Goal: Task Accomplishment & Management: Contribute content

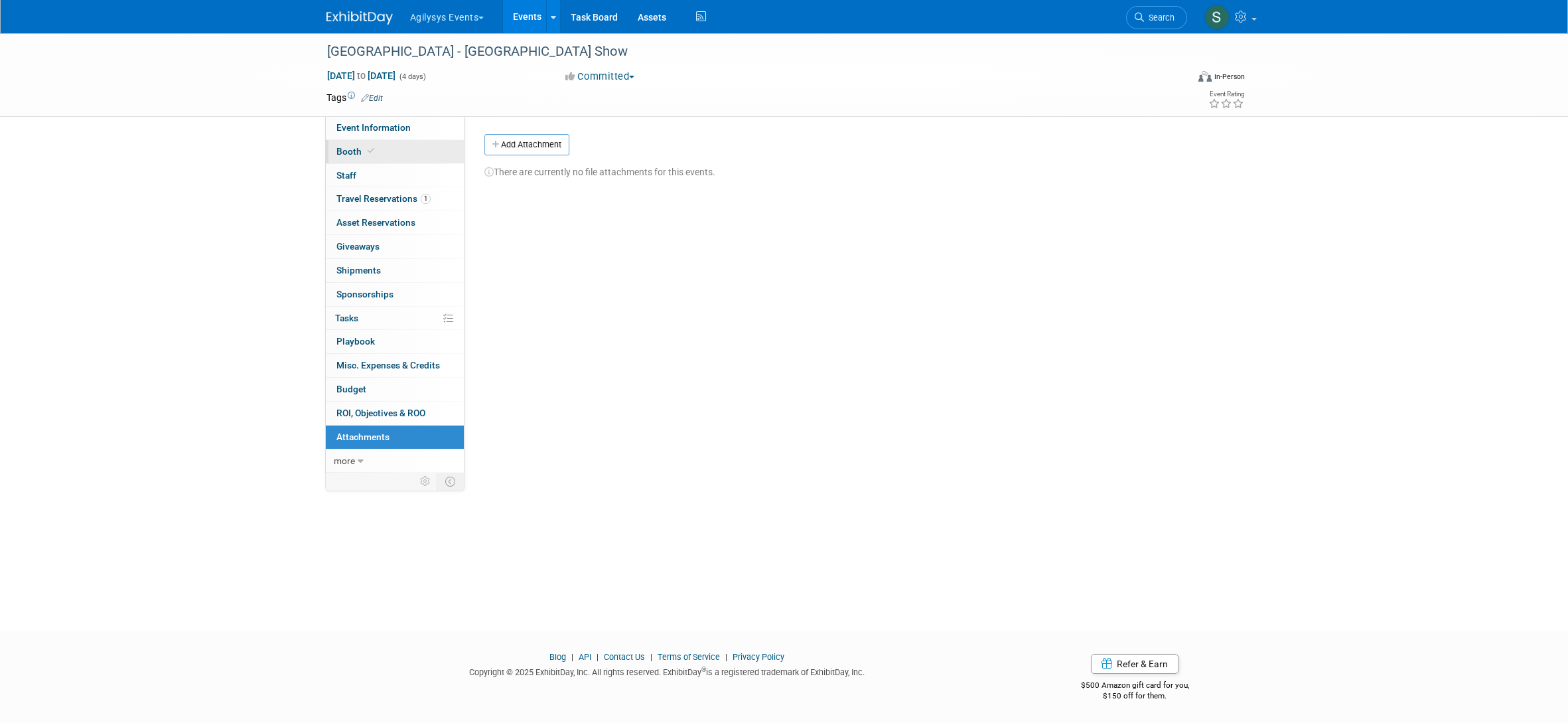
click at [355, 148] on span "Booth" at bounding box center [357, 150] width 41 height 10
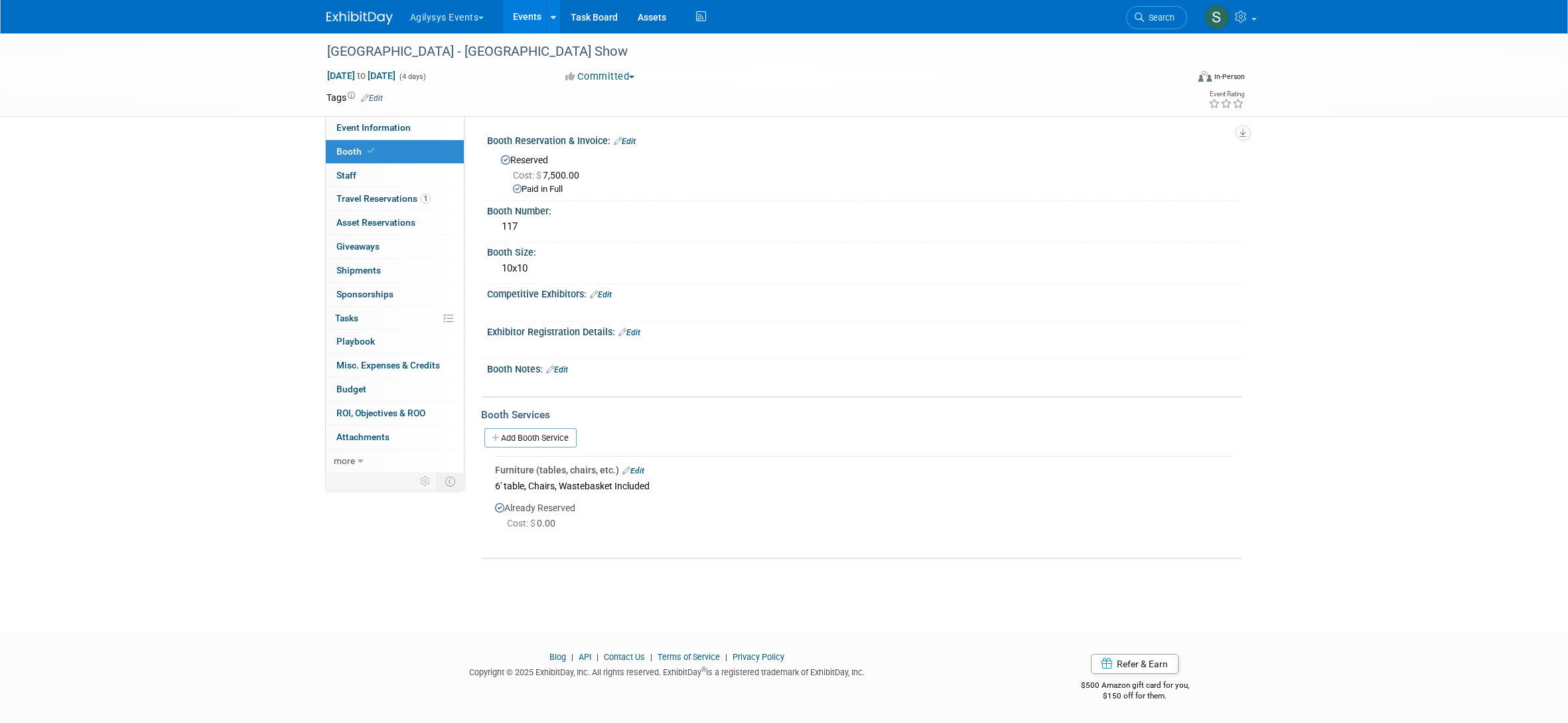
click at [351, 24] on img at bounding box center [359, 18] width 66 height 13
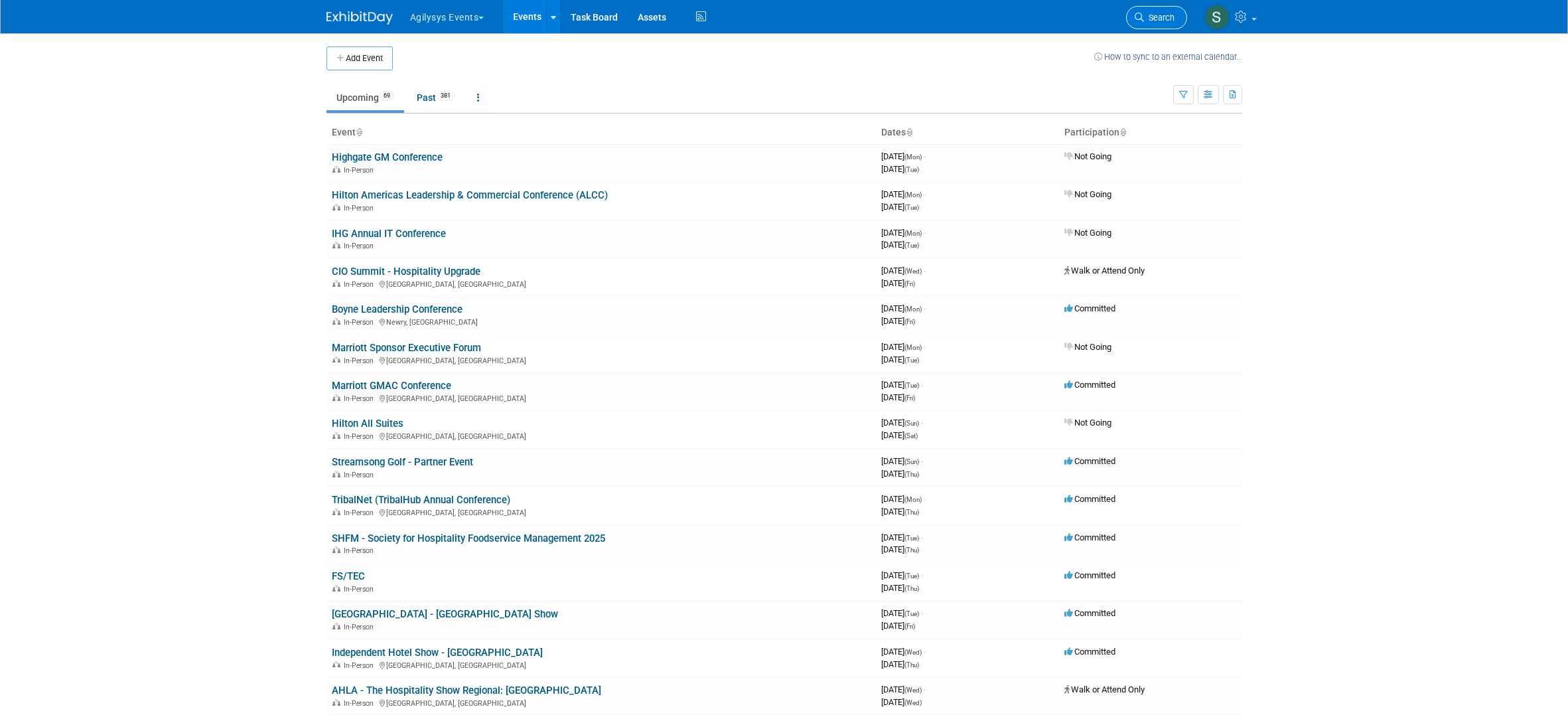
click at [1156, 14] on span "Search" at bounding box center [1159, 17] width 30 height 10
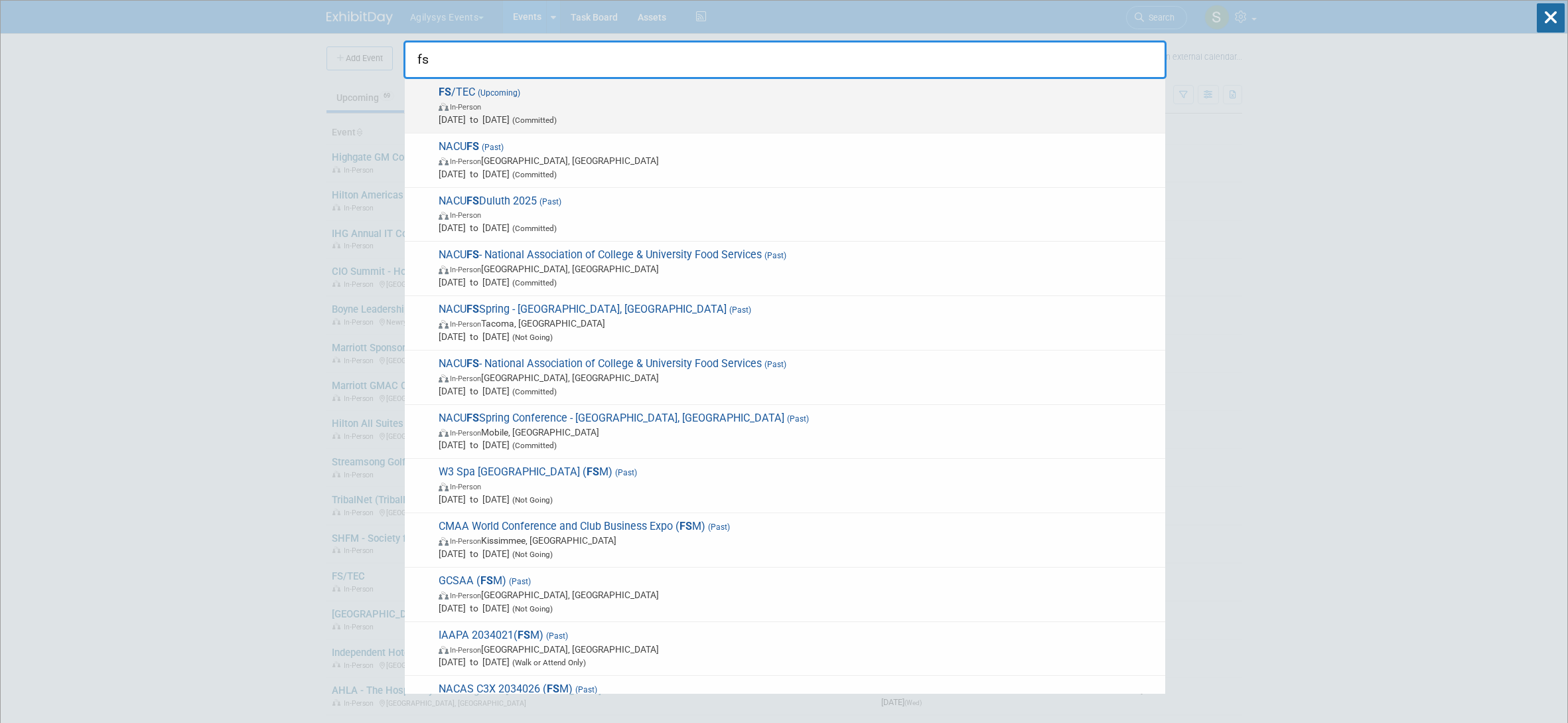
type input "fs"
click at [907, 103] on span "In-Person" at bounding box center [798, 106] width 720 height 13
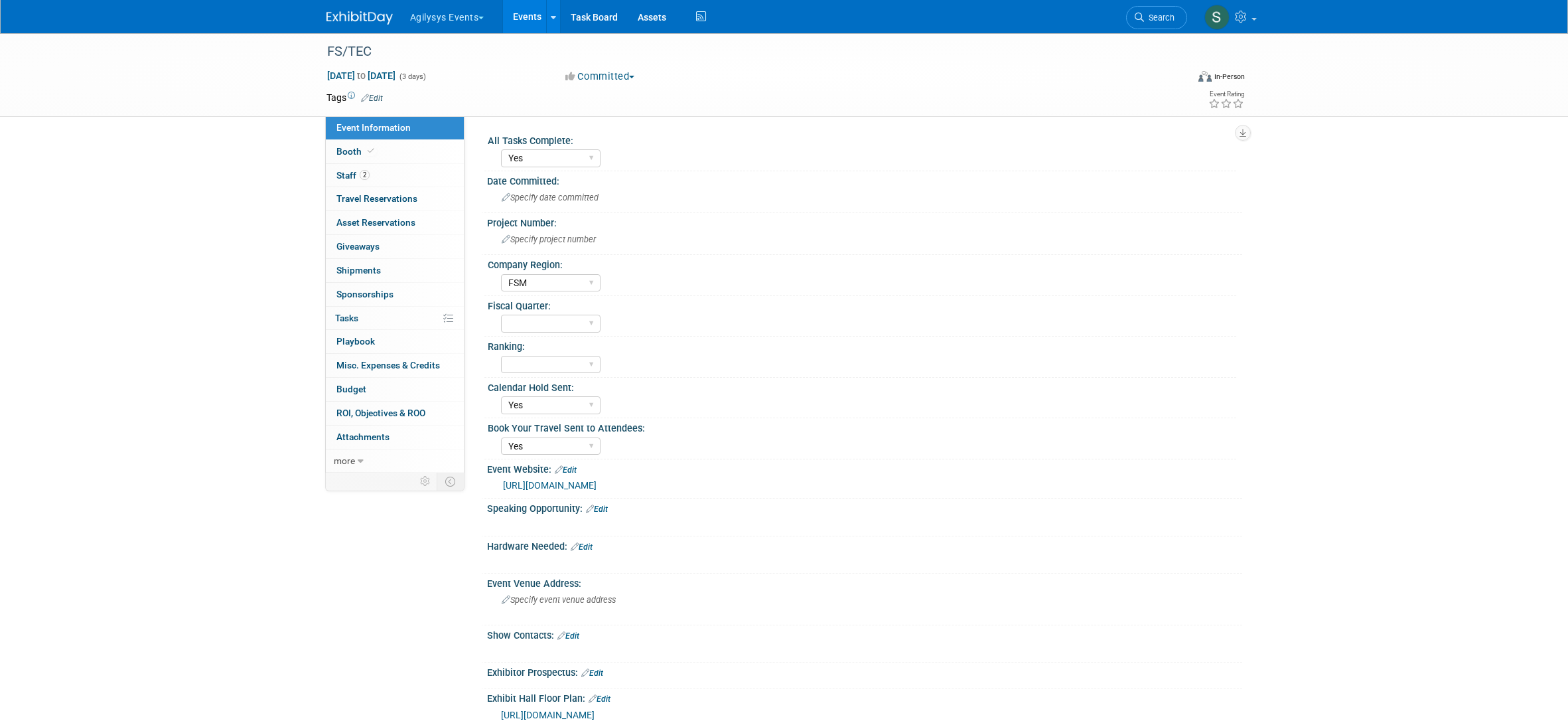
select select "Yes"
select select "FSM"
select select "Yes"
click at [376, 438] on span "Attachments 0" at bounding box center [363, 436] width 53 height 10
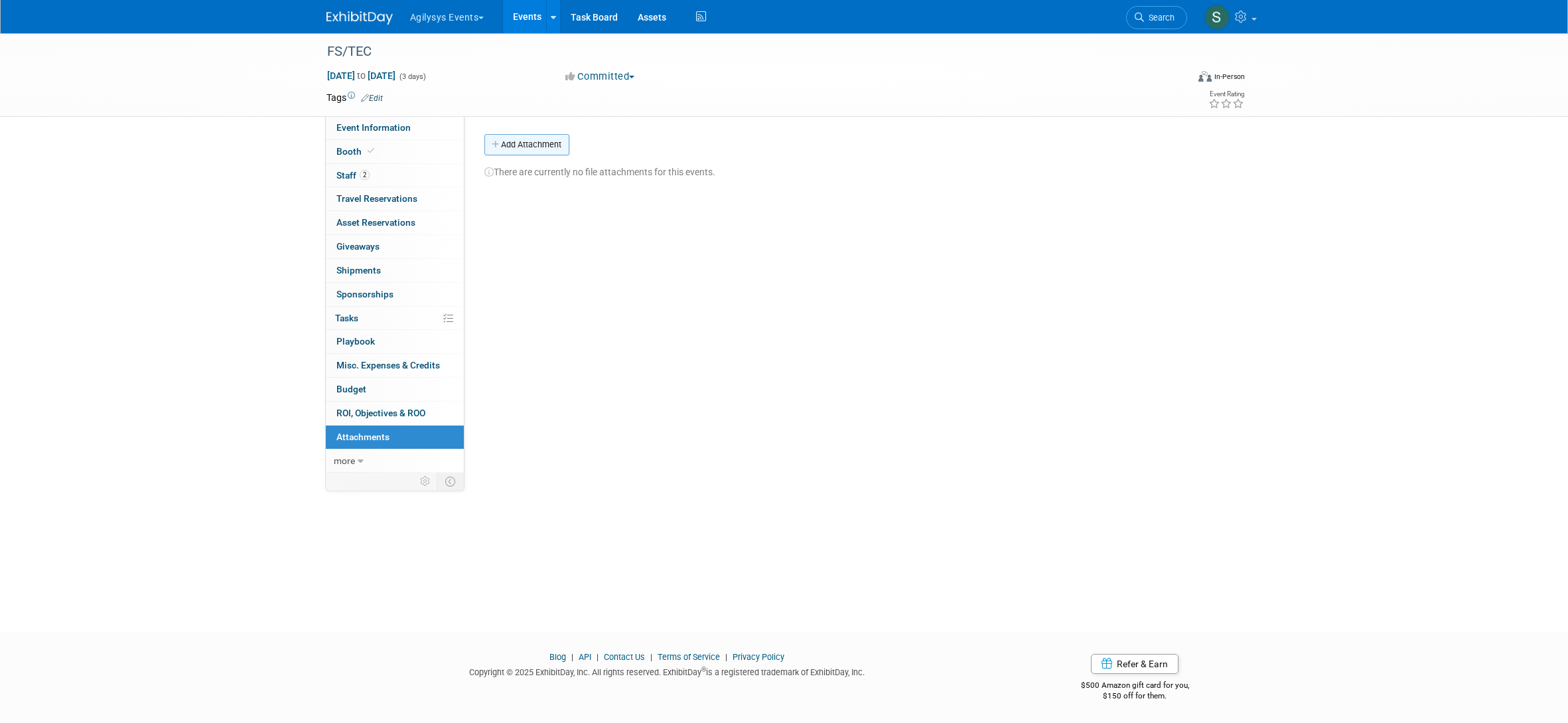
click at [544, 144] on button "Add Attachment" at bounding box center [527, 145] width 85 height 21
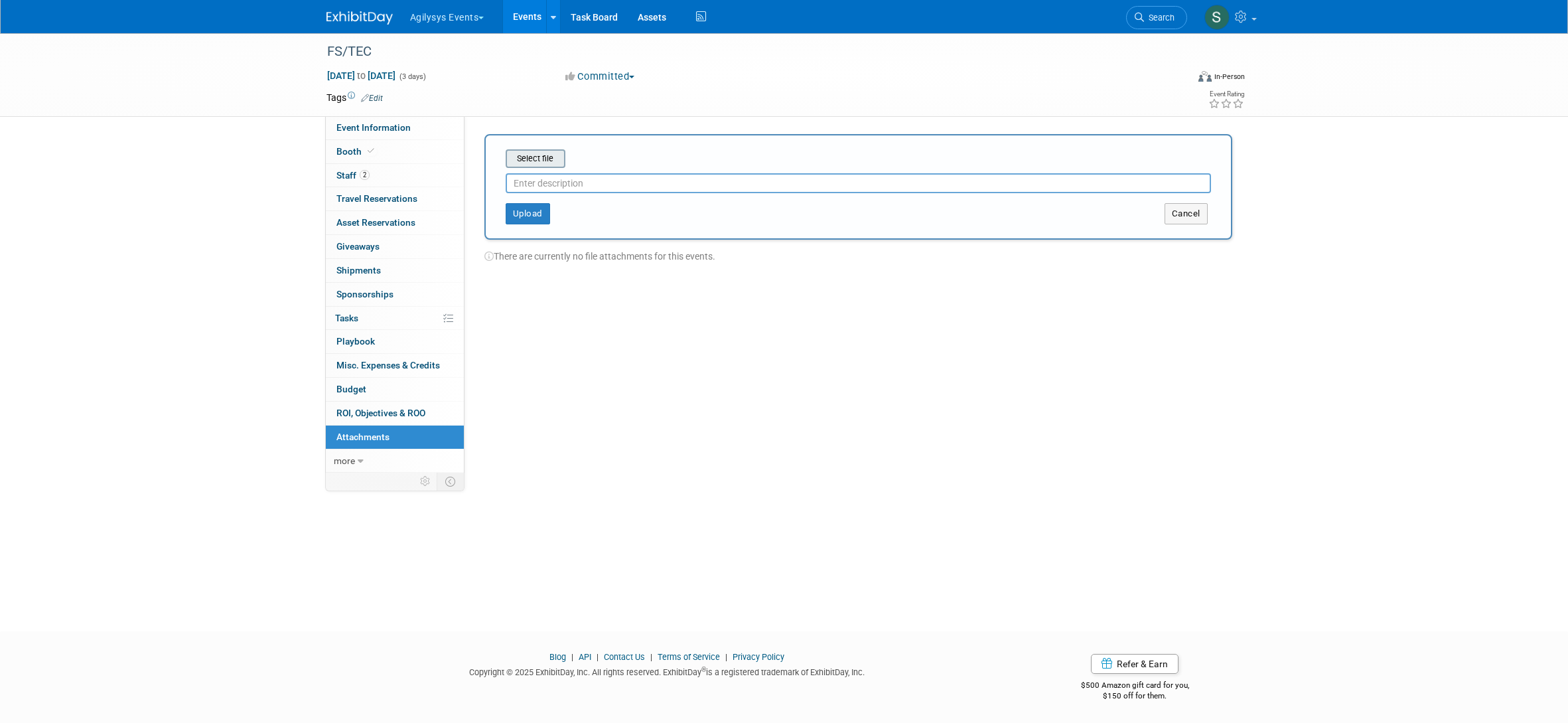
click at [550, 164] on input "file" at bounding box center [484, 158] width 158 height 16
type input "Ordering Form"
click at [518, 208] on button "Upload" at bounding box center [528, 208] width 44 height 21
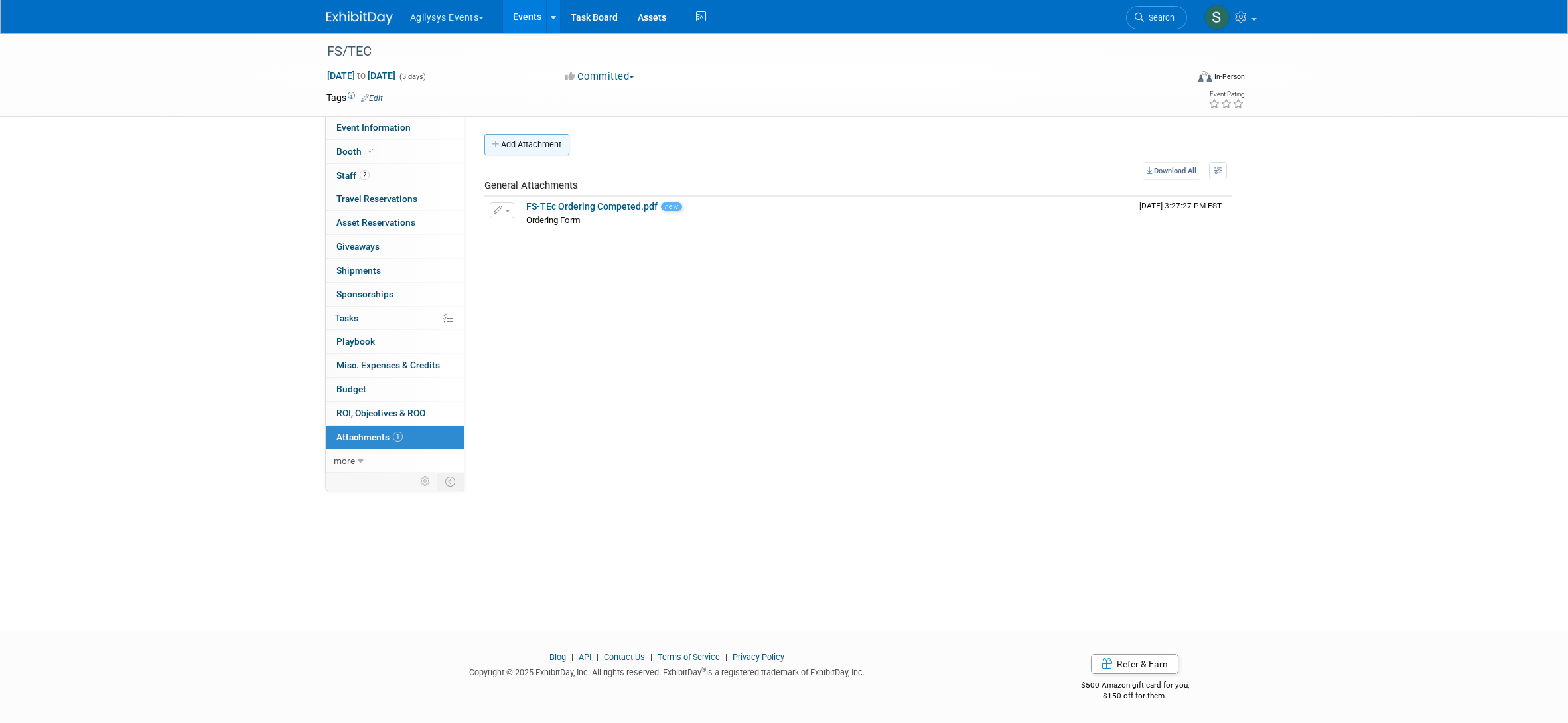
click at [540, 145] on button "Add Attachment" at bounding box center [527, 145] width 85 height 21
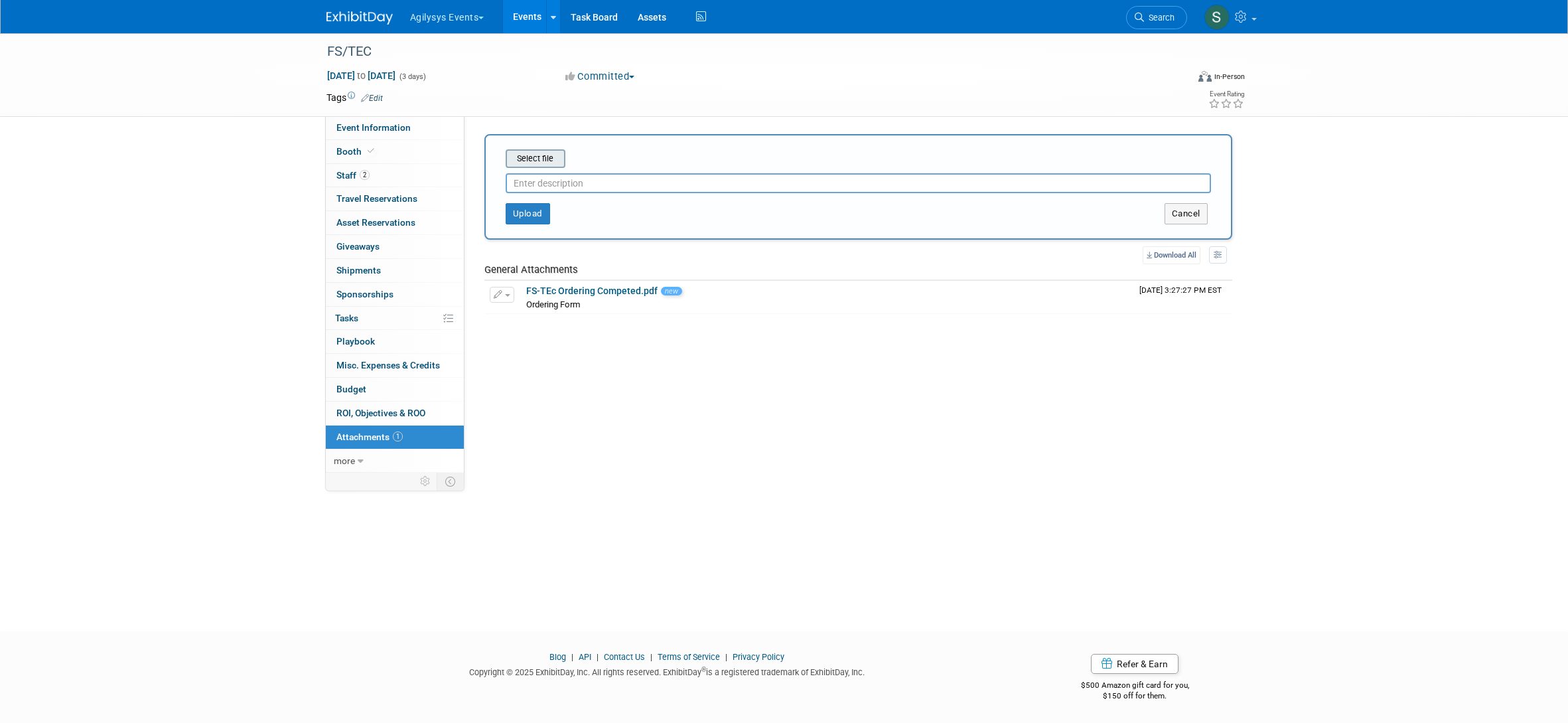
click at [544, 152] on input "file" at bounding box center [484, 158] width 158 height 16
click at [558, 177] on input "text" at bounding box center [859, 177] width 706 height 20
type input "Agenda"
click at [531, 220] on div "Select file agenda.pdf Agenda This is an invoice Upload Cancel" at bounding box center [858, 185] width 748 height 100
click at [531, 211] on button "Upload" at bounding box center [528, 208] width 44 height 21
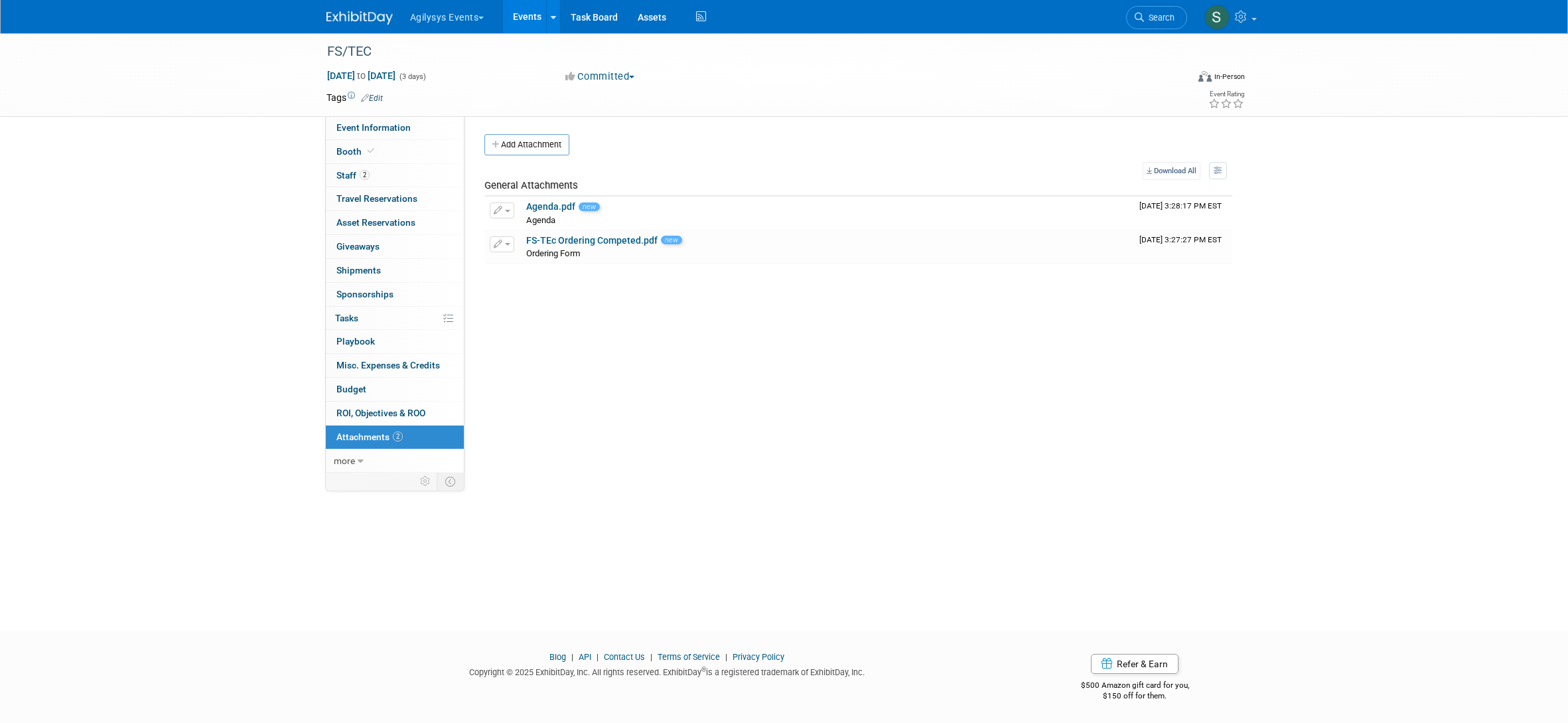
click at [370, 16] on img at bounding box center [359, 18] width 66 height 13
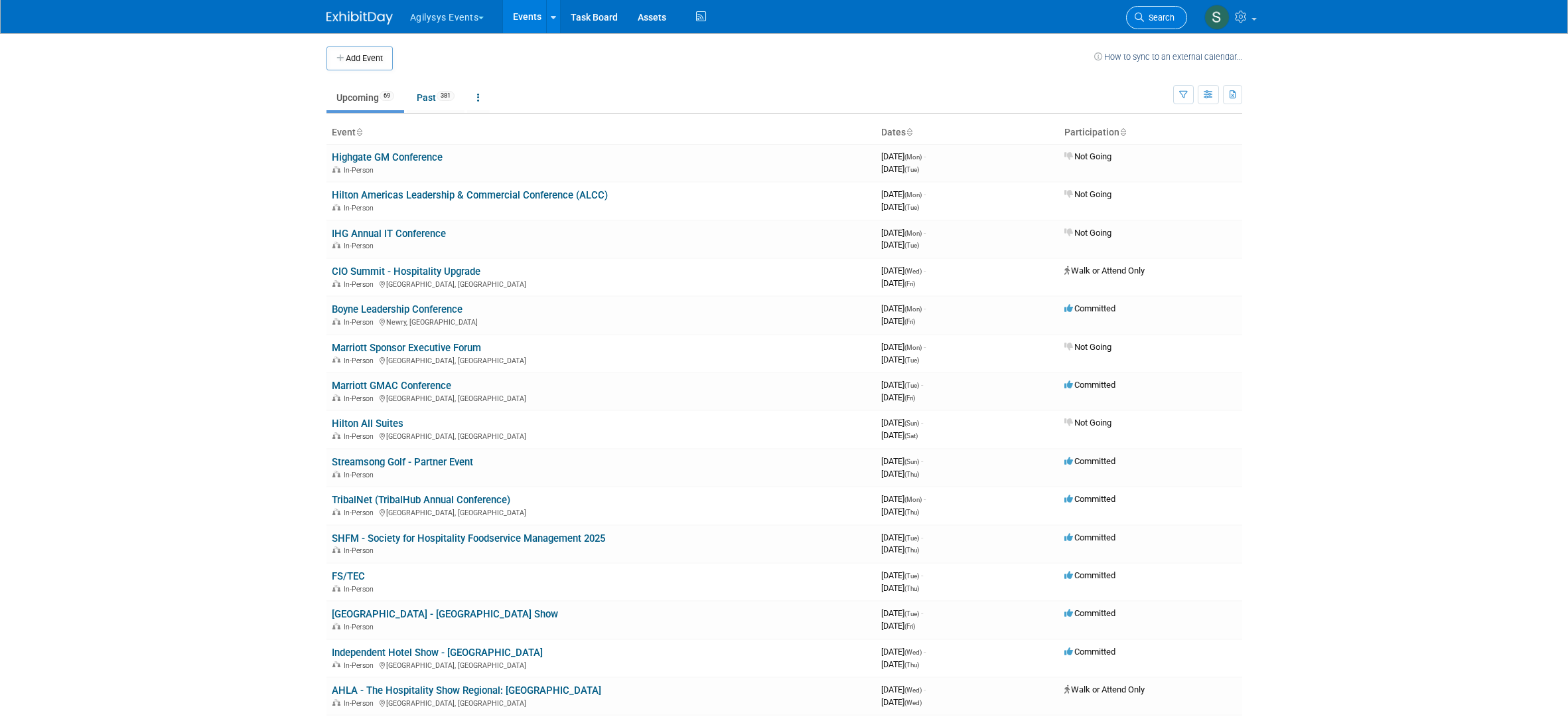
click at [1167, 12] on span "Search" at bounding box center [1159, 17] width 30 height 10
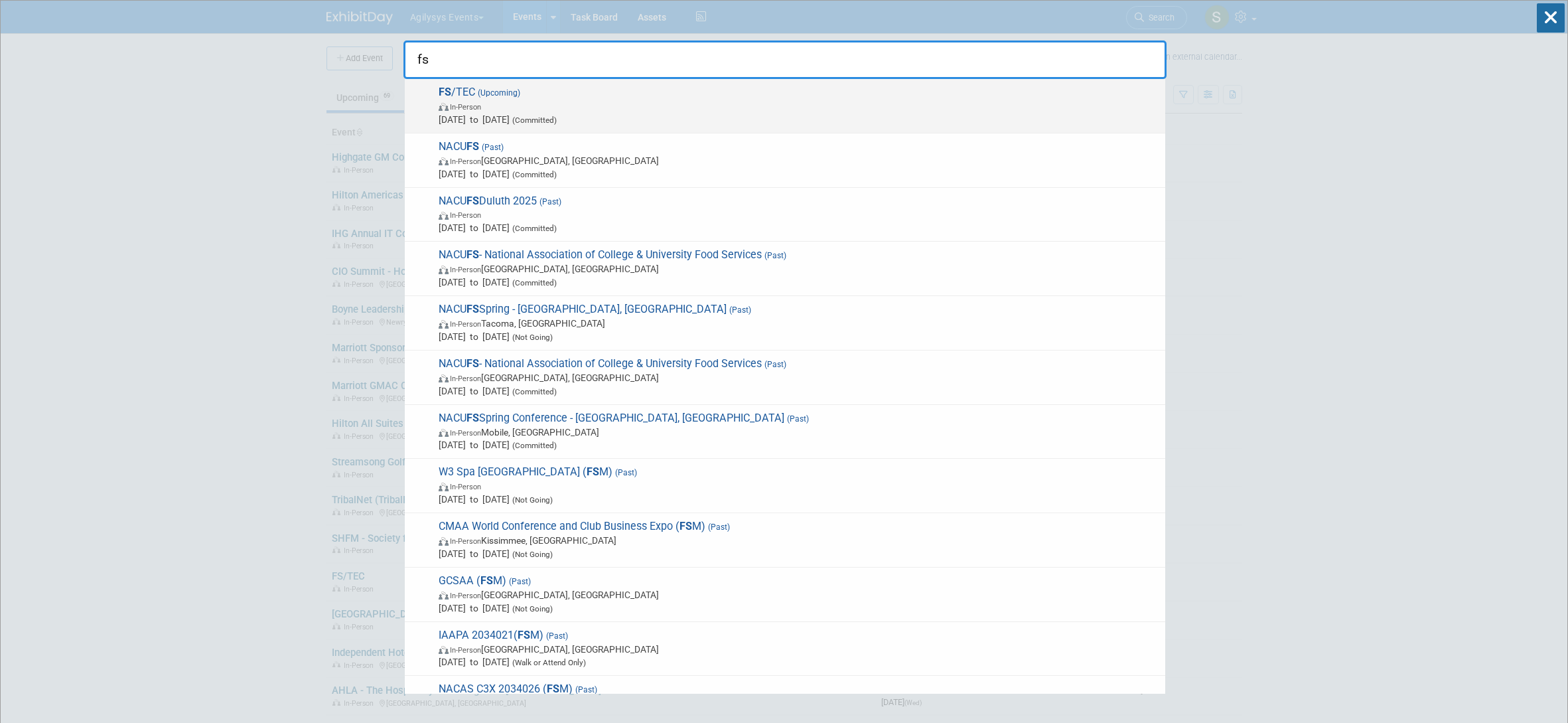
type input "fs"
click at [728, 90] on span "FS /TEC (Upcoming) In-Person Sep 16, 2025 to Sep 18, 2025 (Committed)" at bounding box center [796, 105] width 723 height 41
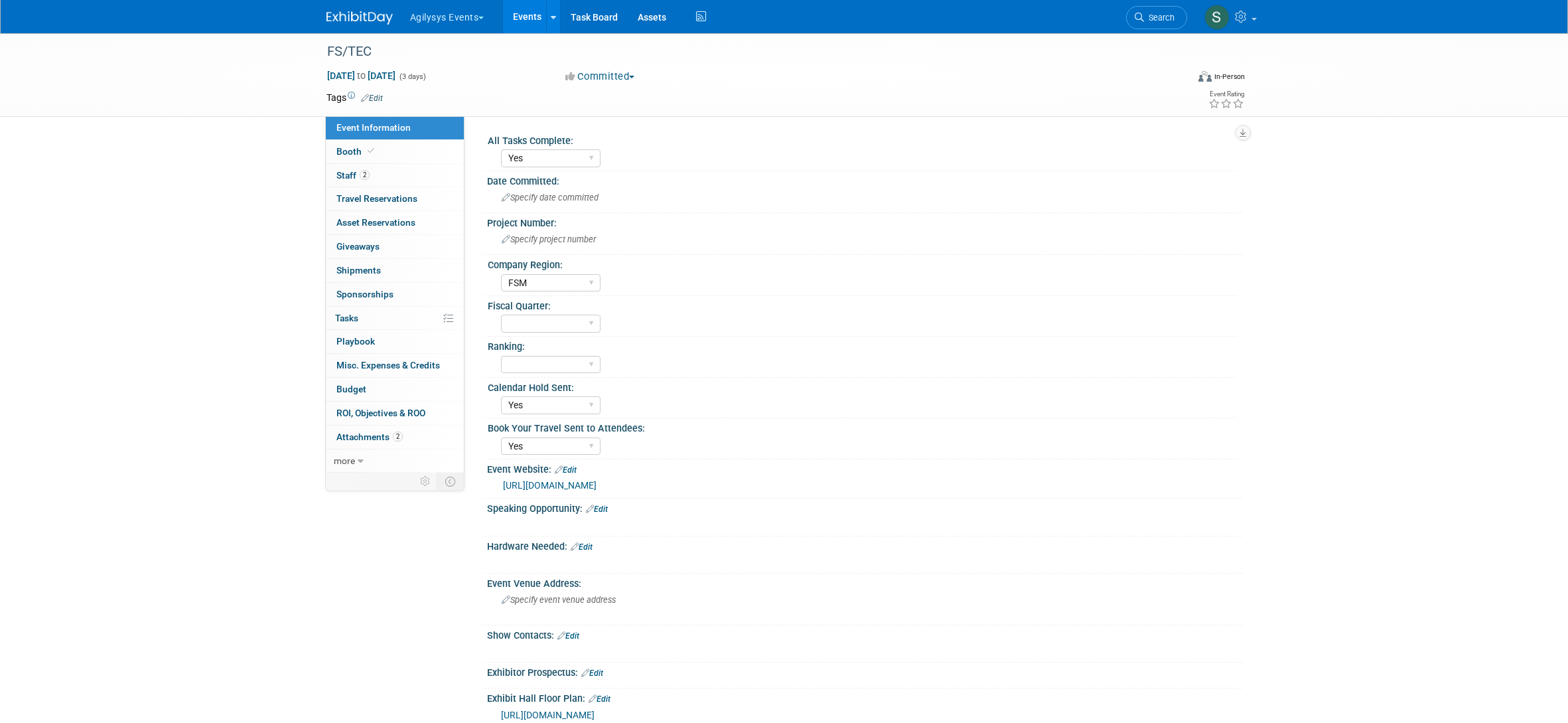
select select "Yes"
select select "FSM"
select select "Yes"
click at [375, 432] on span "Attachments 2" at bounding box center [370, 436] width 66 height 10
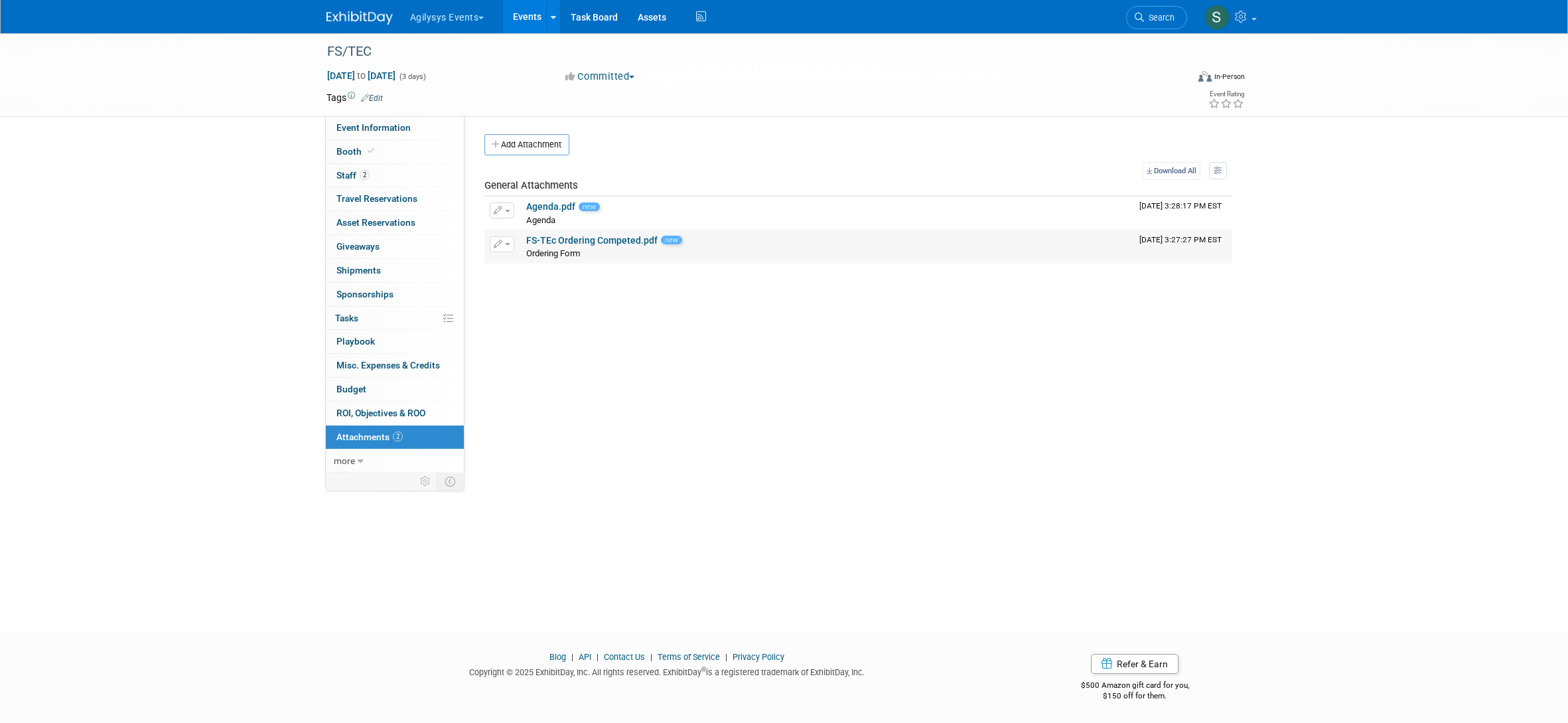
click at [701, 244] on div "FS-TEc Ordering Competed.pdf new" at bounding box center [827, 240] width 602 height 12
click at [629, 238] on link "FS-TEc Ordering Competed.pdf" at bounding box center [591, 239] width 131 height 10
click at [499, 242] on icon "button" at bounding box center [498, 244] width 9 height 9
click at [541, 315] on button "Delete Attachment" at bounding box center [549, 312] width 104 height 18
click at [654, 330] on link "Yes" at bounding box center [647, 329] width 39 height 21
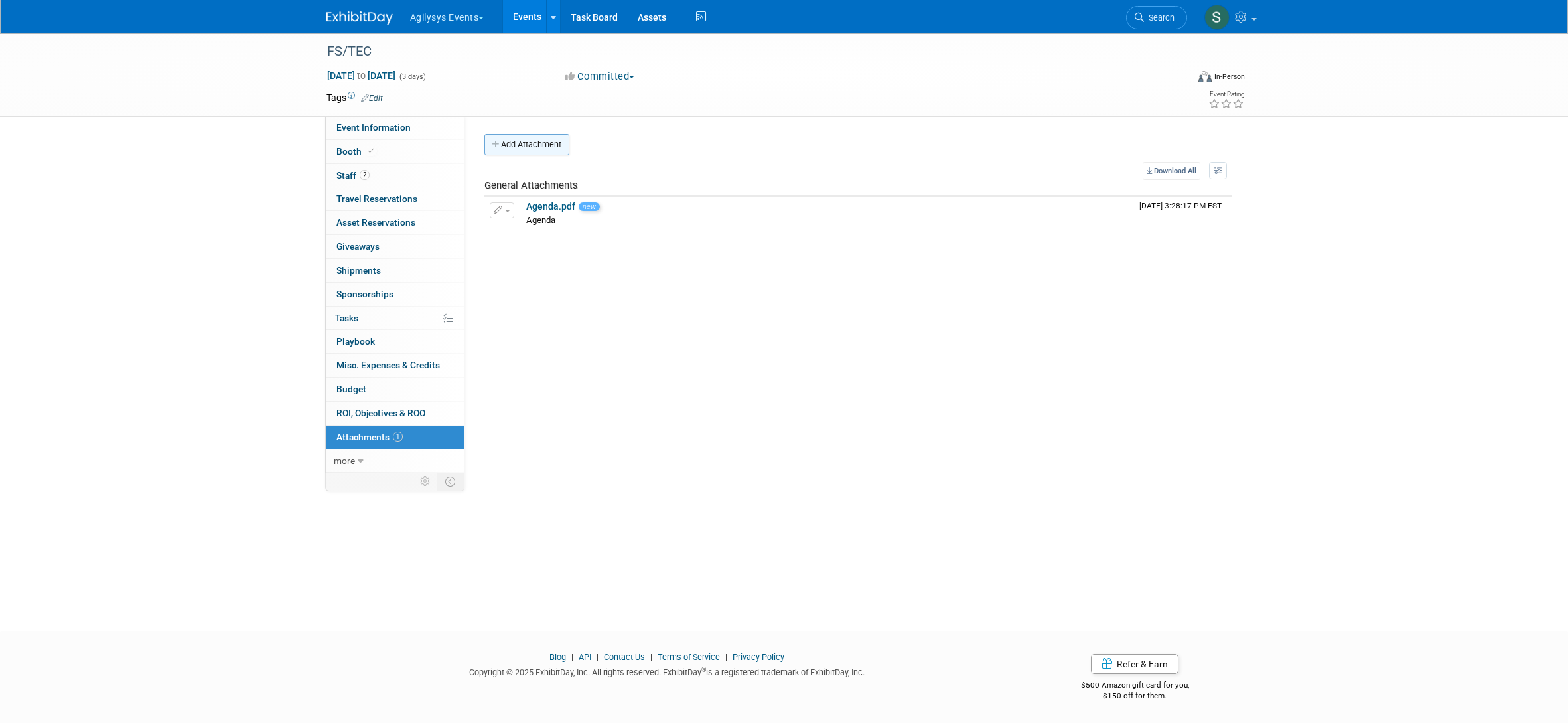
click at [539, 149] on button "Add Attachment" at bounding box center [527, 145] width 85 height 21
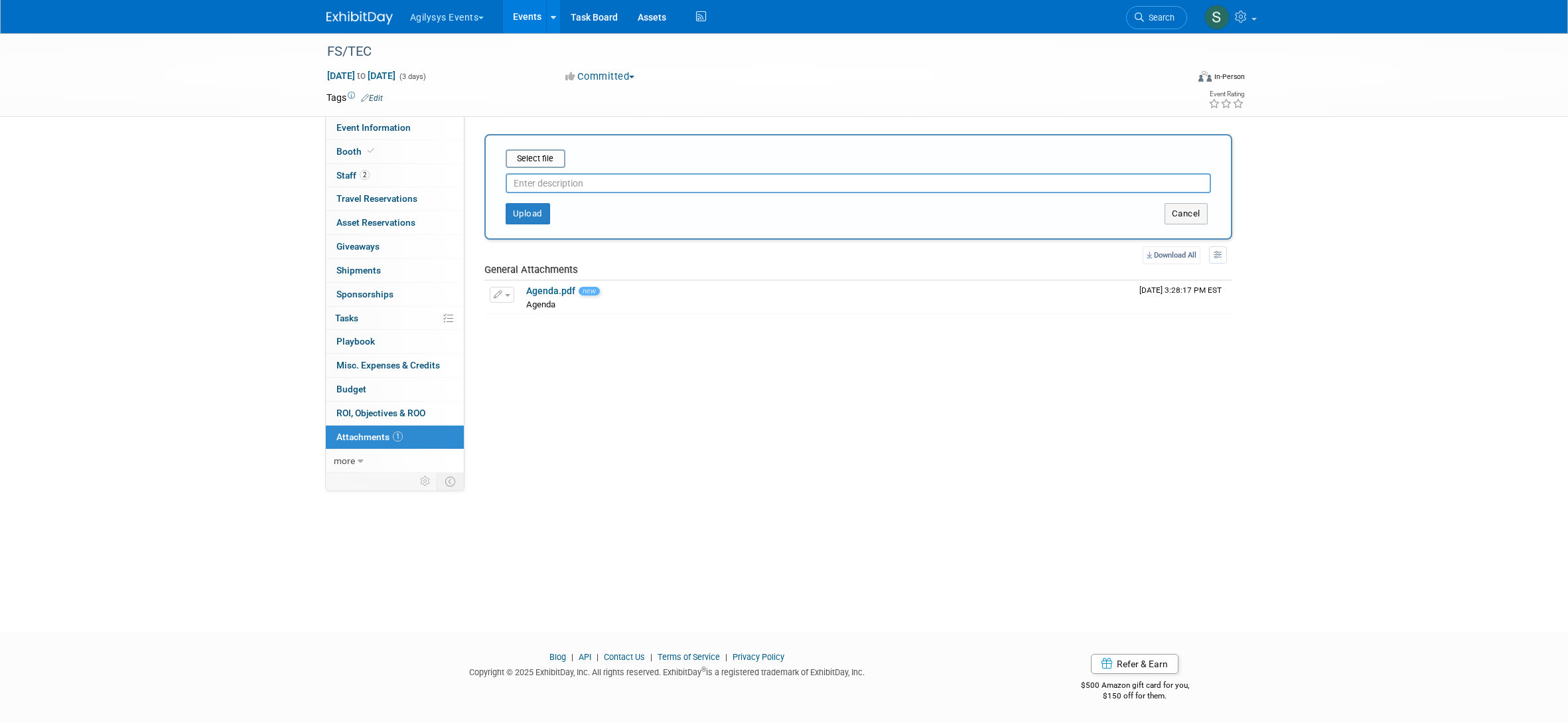
click at [775, 184] on input "text" at bounding box center [859, 183] width 706 height 20
type input "gulf"
click at [577, 178] on input "gulf" at bounding box center [859, 183] width 706 height 20
click at [577, 180] on input "gulf" at bounding box center [859, 183] width 706 height 20
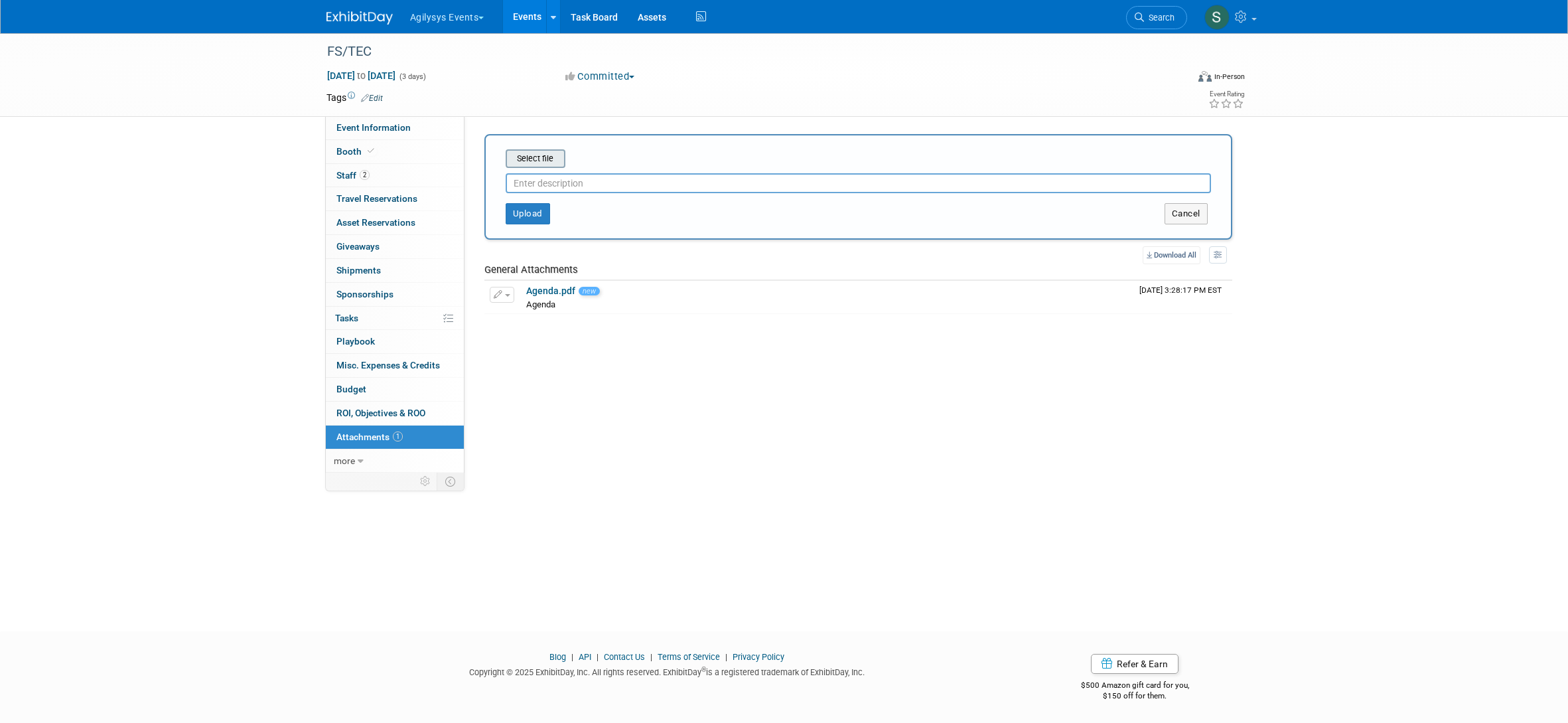
click at [537, 154] on input "file" at bounding box center [484, 158] width 158 height 16
type input "Ordering form"
click at [510, 209] on button "Upload" at bounding box center [528, 208] width 44 height 21
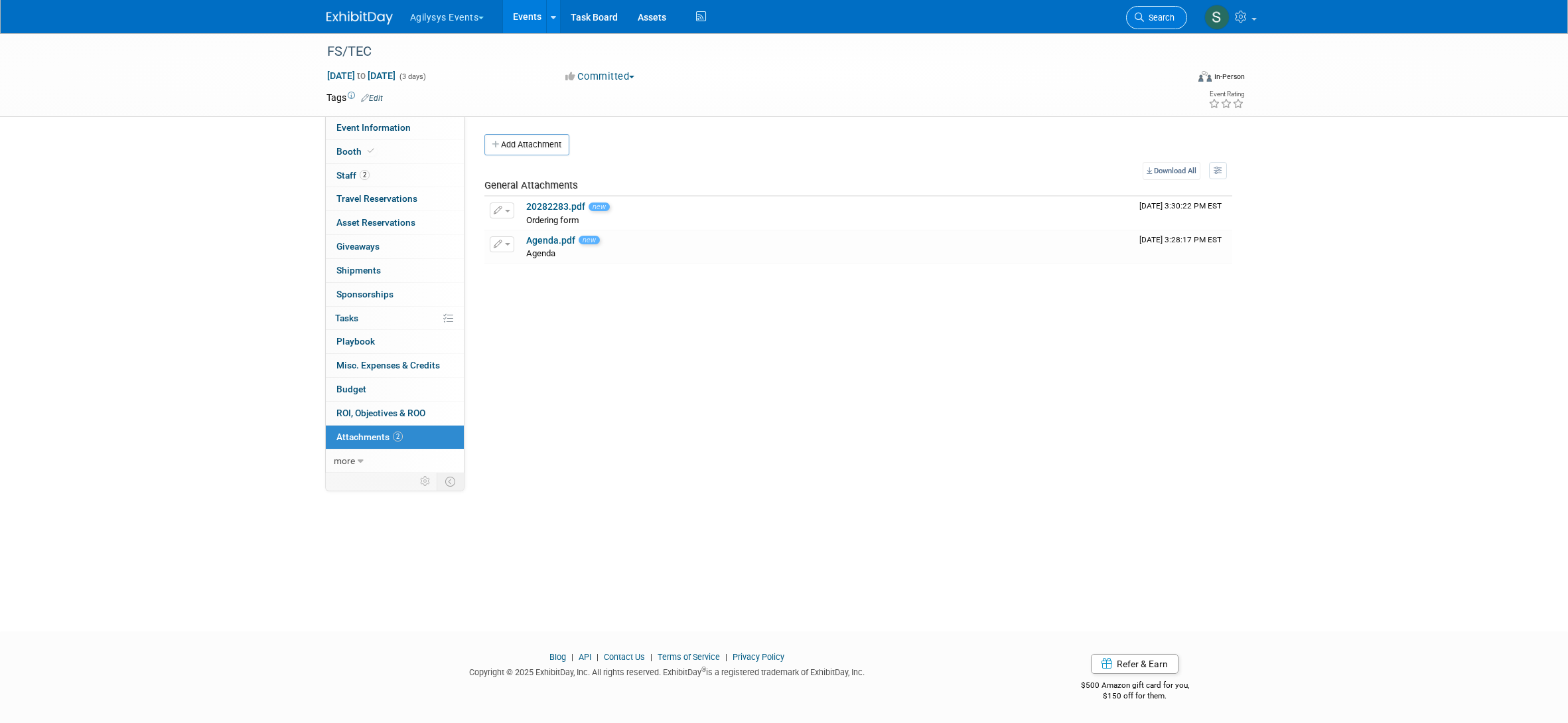
click at [1160, 12] on span "Search" at bounding box center [1159, 17] width 30 height 10
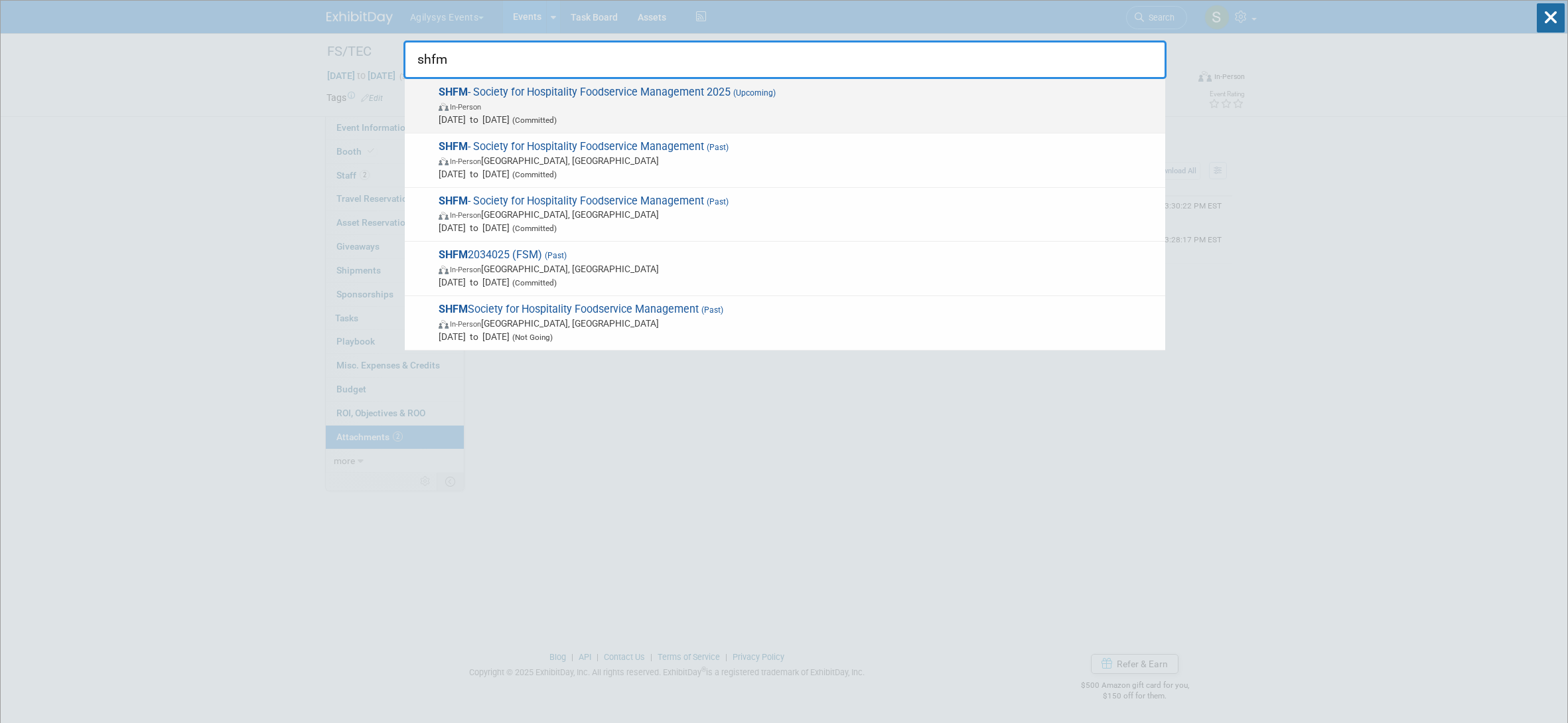
type input "shfm"
click at [674, 103] on span "In-Person" at bounding box center [798, 106] width 720 height 13
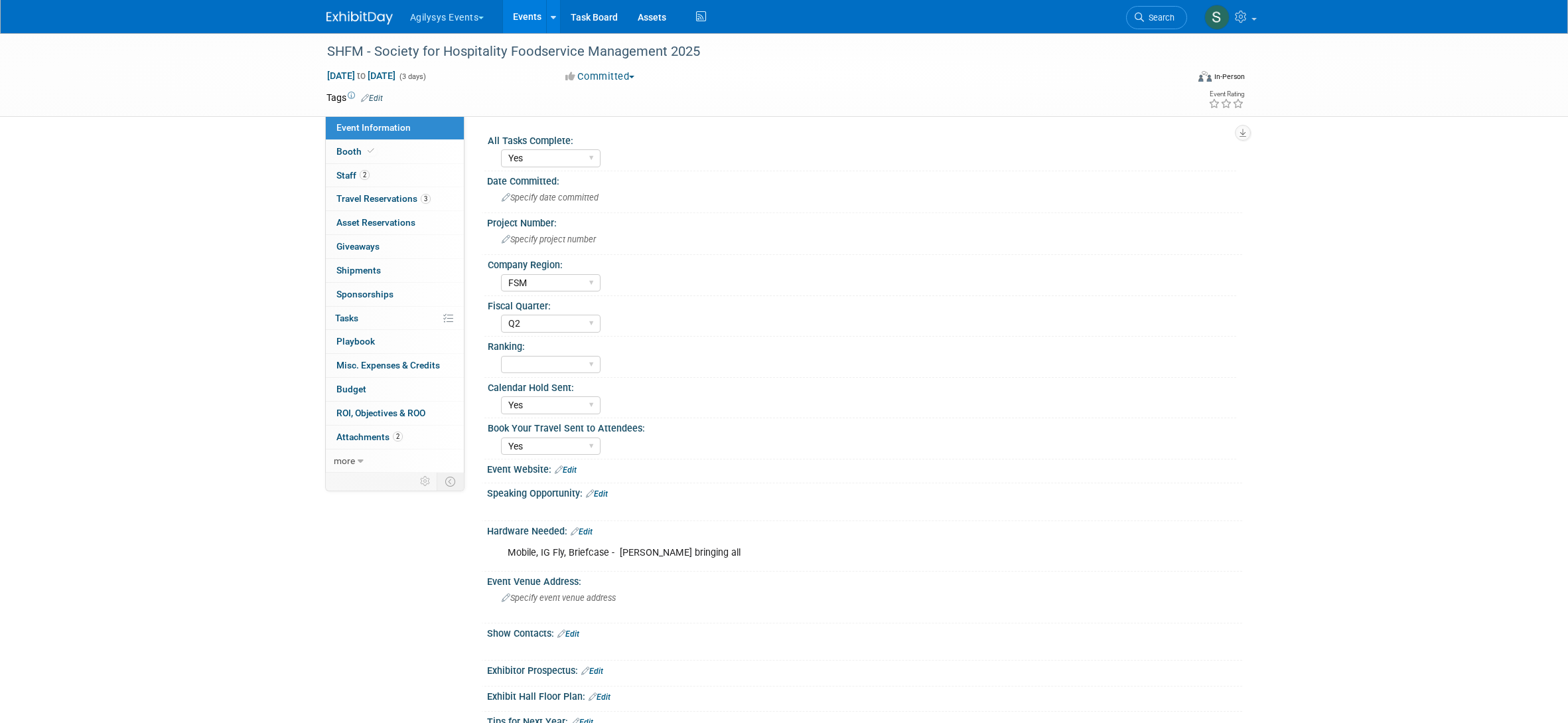
select select "Yes"
select select "FSM"
select select "Q2"
select select "Yes"
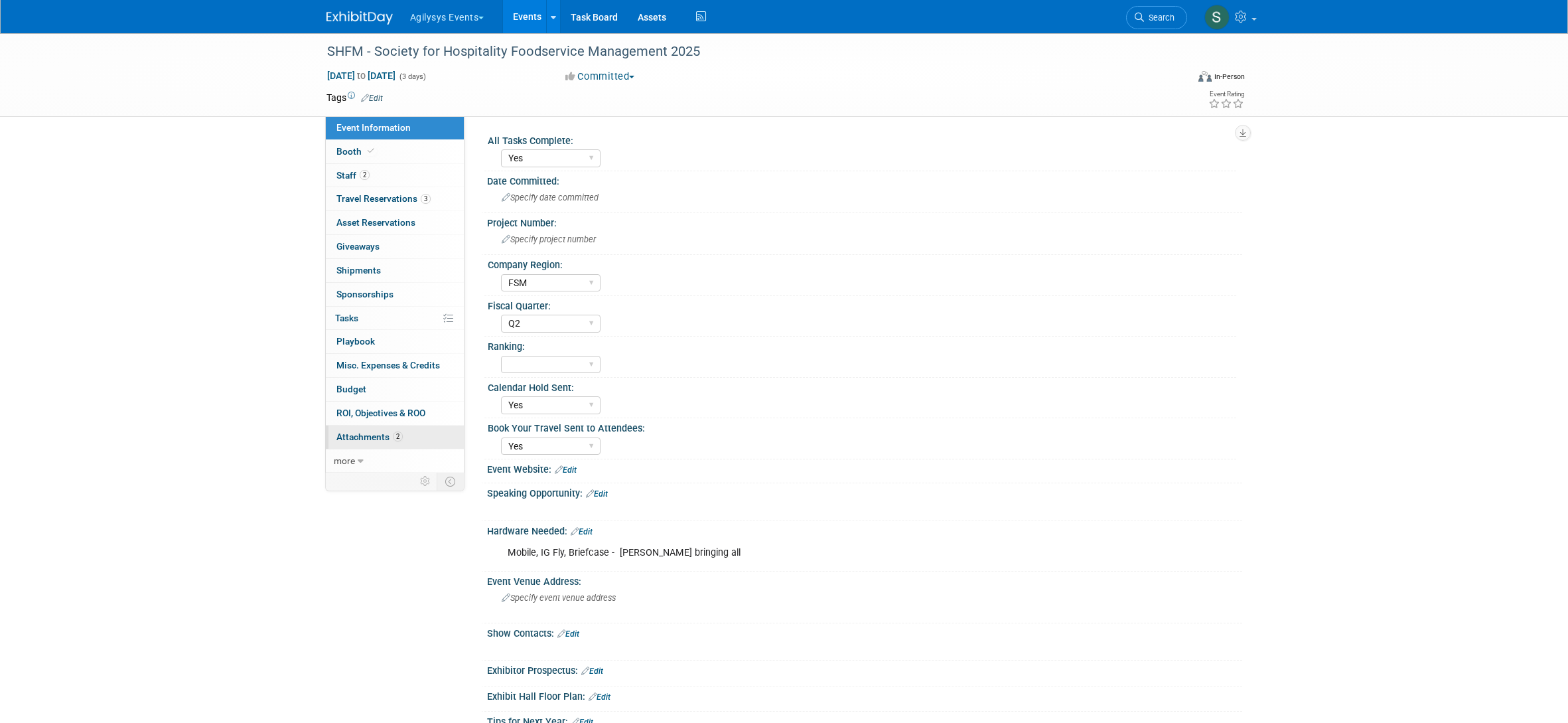
click at [399, 430] on link "2 Attachments 2" at bounding box center [394, 437] width 138 height 24
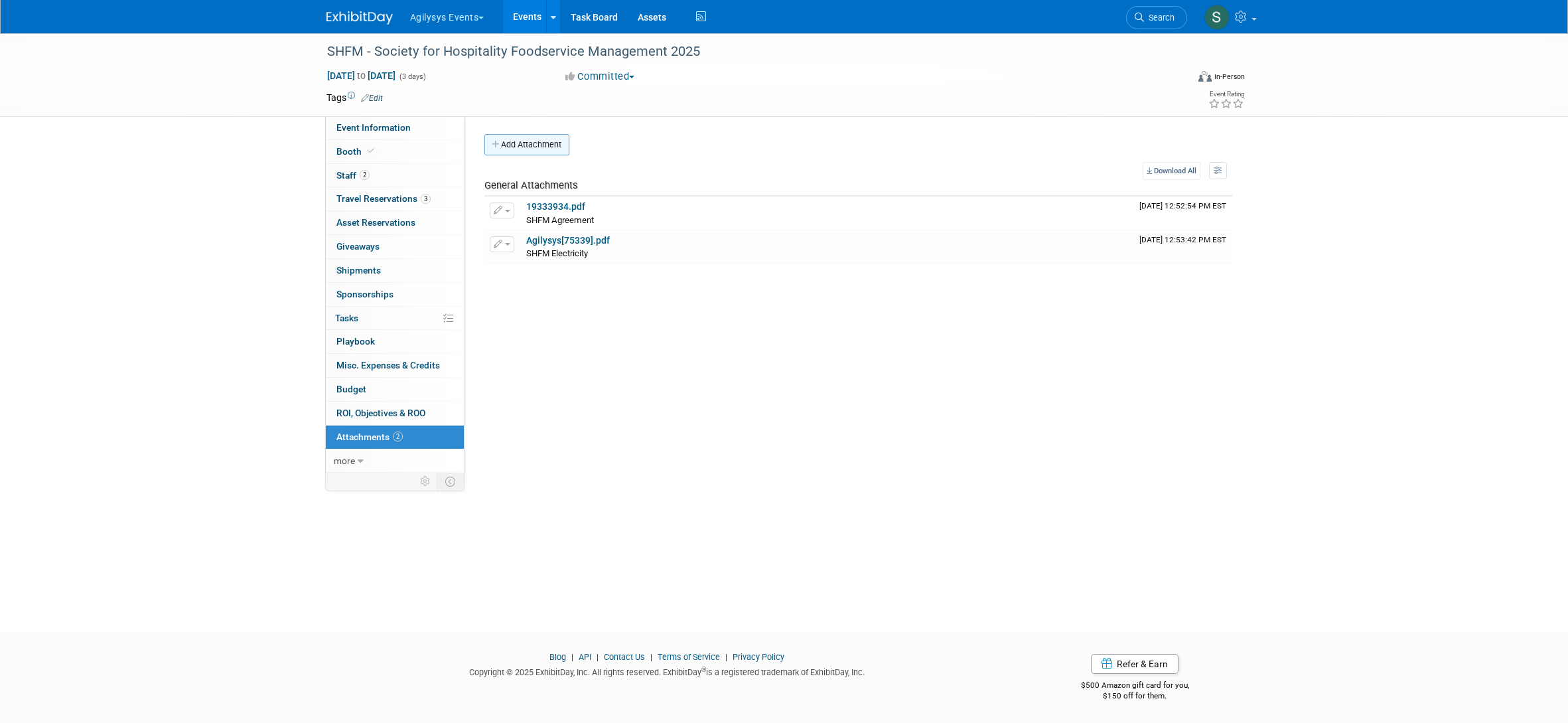
click at [525, 149] on button "Add Attachment" at bounding box center [527, 145] width 85 height 21
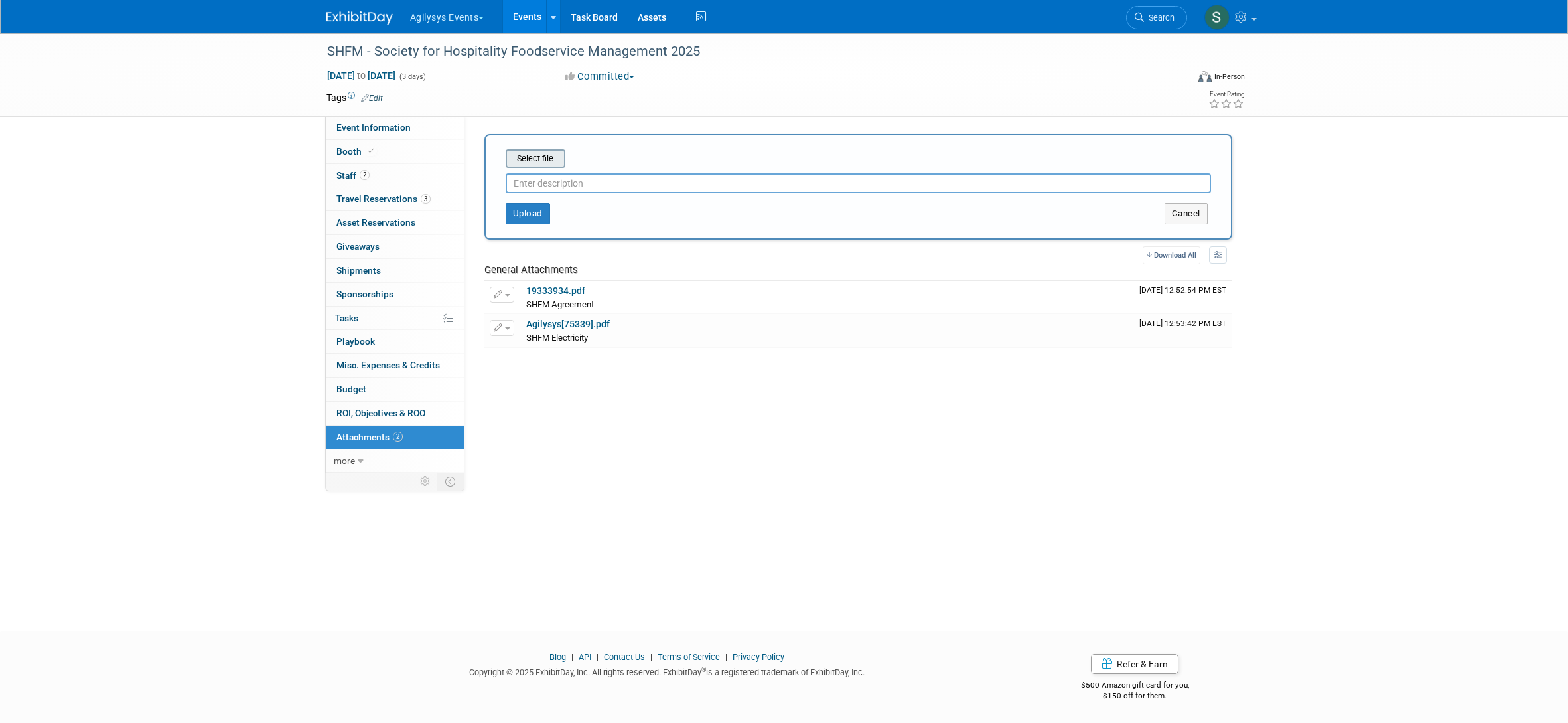
click at [544, 158] on input "file" at bounding box center [484, 158] width 158 height 16
type input "Agenda"
click at [539, 208] on button "Upload" at bounding box center [528, 208] width 44 height 21
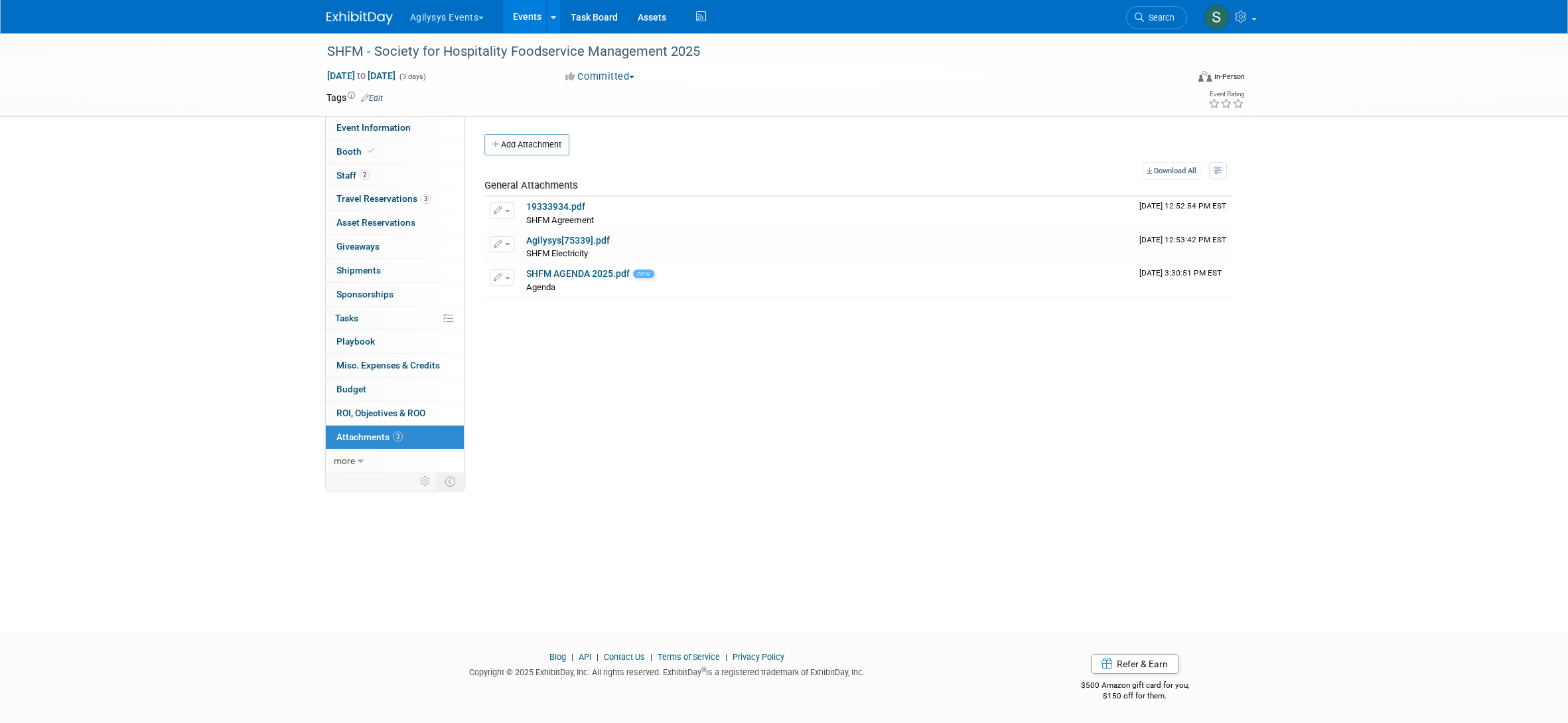
click at [379, 442] on span "Attachments 3" at bounding box center [370, 436] width 66 height 10
click at [1156, 19] on span "Search" at bounding box center [1159, 17] width 30 height 10
